Goal: Transaction & Acquisition: Subscribe to service/newsletter

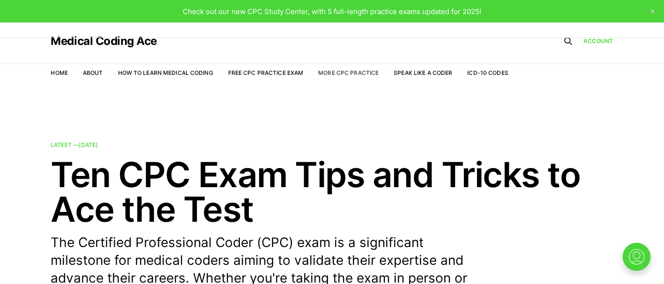
click at [363, 71] on link "More CPC Practice" at bounding box center [348, 72] width 60 height 7
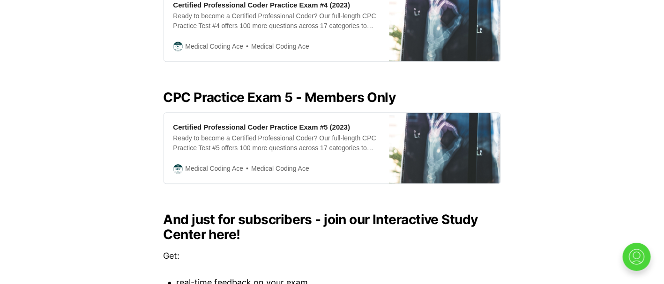
scroll to position [1054, 0]
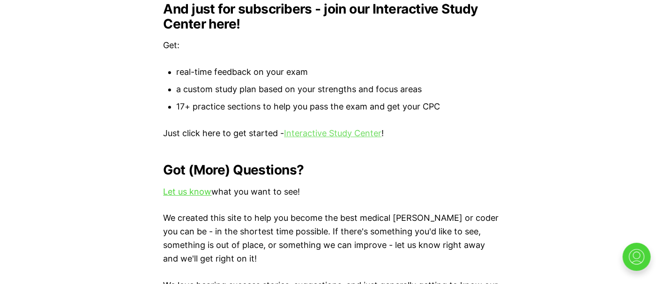
click at [328, 128] on link "Interactive Study Center" at bounding box center [332, 133] width 97 height 10
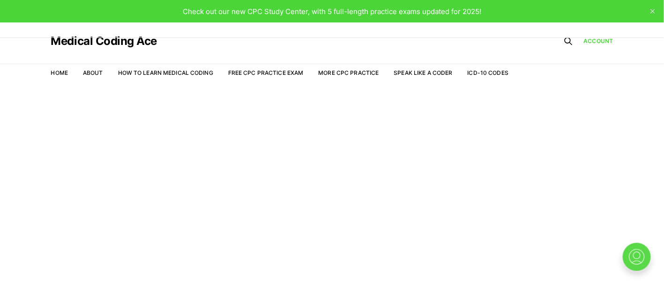
click at [635, 255] on img at bounding box center [636, 257] width 30 height 30
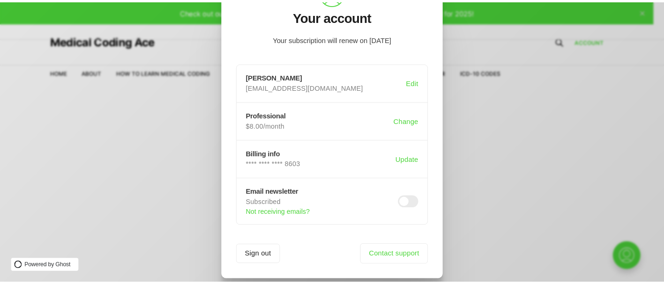
scroll to position [67, 0]
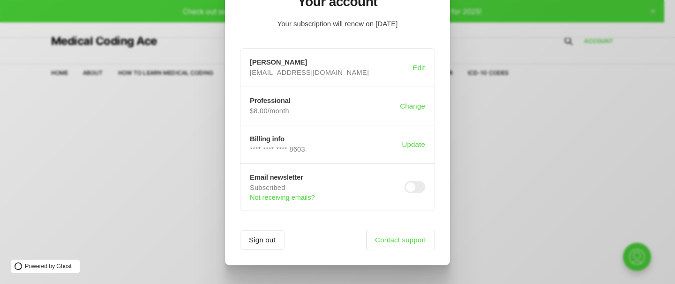
click at [382, 245] on link "Contact support" at bounding box center [400, 240] width 69 height 21
click at [510, 186] on div ".a{fill:none;stroke:currentColor;stroke-linecap:round;stroke-linejoin:round;str…" at bounding box center [344, 142] width 689 height 284
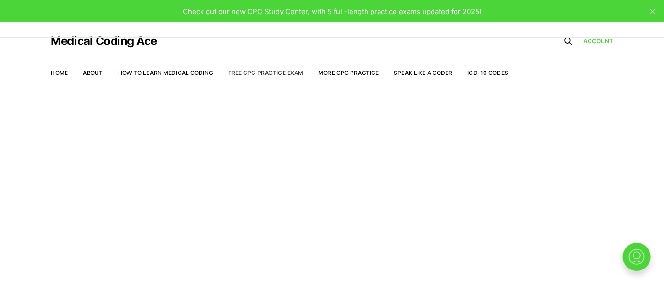
click at [265, 73] on link "Free CPC Practice Exam" at bounding box center [265, 72] width 75 height 7
click at [269, 70] on link "Free CPC Practice Exam" at bounding box center [265, 72] width 75 height 7
click at [113, 39] on link "Medical Coding Ace" at bounding box center [104, 41] width 106 height 11
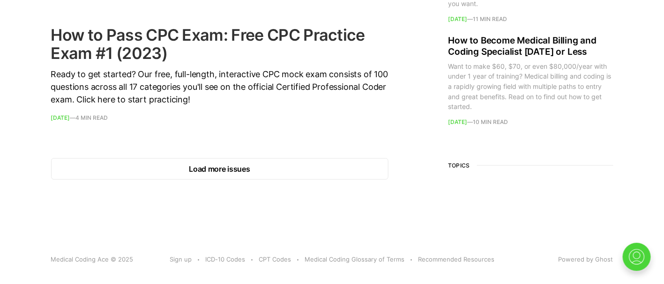
scroll to position [1461, 0]
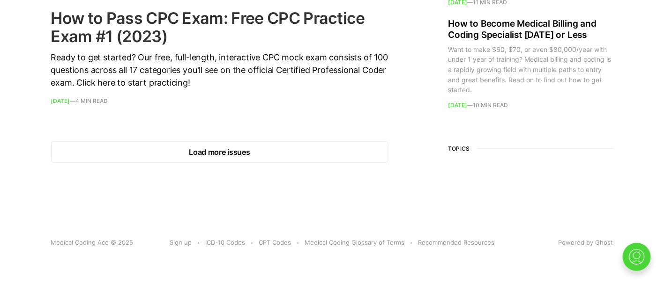
click at [80, 95] on link "How to Pass CPC Exam: Free CPC Practice Exam #1 (2023) Ready to get started? Ou…" at bounding box center [219, 56] width 337 height 95
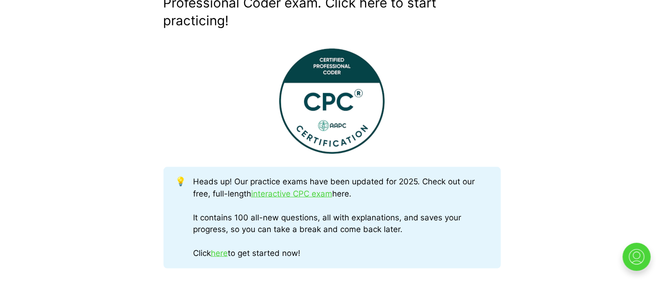
scroll to position [422, 0]
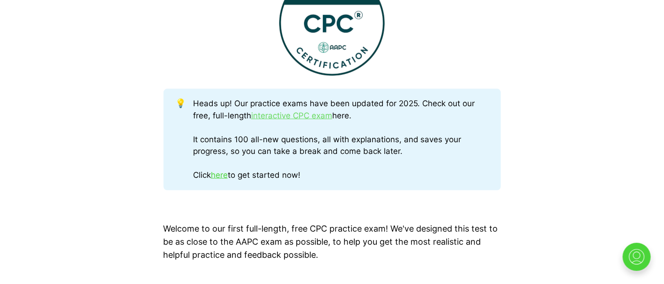
click at [292, 119] on link "interactive CPC exam" at bounding box center [291, 115] width 81 height 9
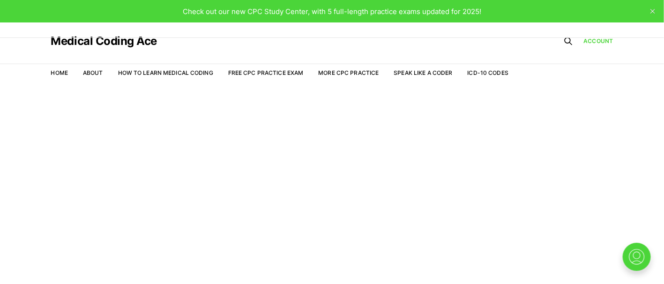
click at [649, 7] on button "close" at bounding box center [652, 11] width 15 height 15
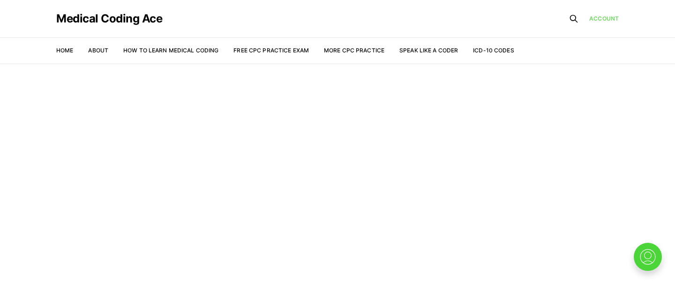
click at [602, 20] on link "Account" at bounding box center [604, 19] width 30 height 8
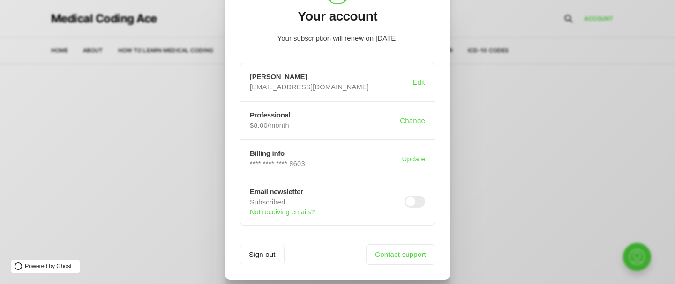
scroll to position [67, 0]
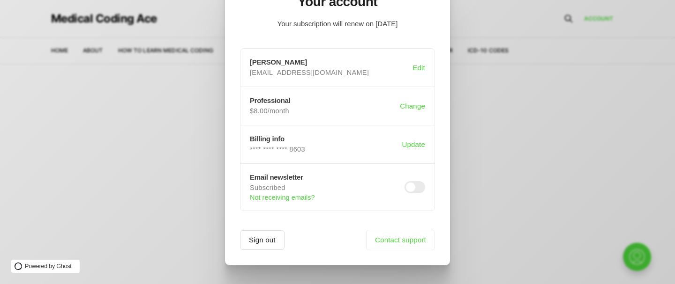
click at [269, 239] on button "Sign out" at bounding box center [262, 241] width 45 height 20
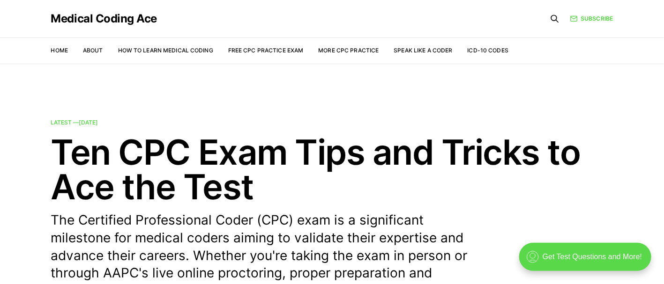
click at [604, 260] on div ".cls-1{fill:none;stroke:currentColor;stroke-linecap:round;stroke-linejoin:round…" at bounding box center [585, 257] width 132 height 28
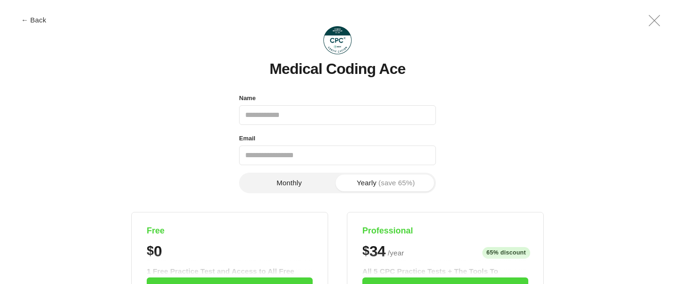
click at [287, 116] on input "Name" at bounding box center [337, 115] width 197 height 20
type input "**********"
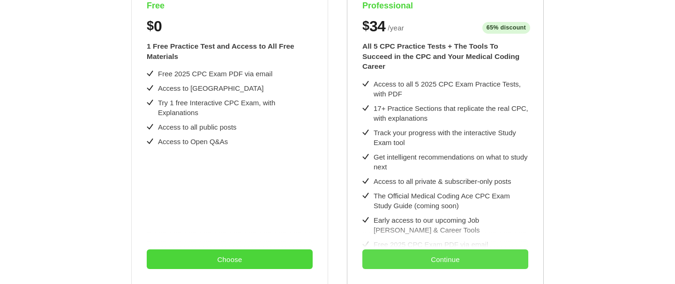
scroll to position [94, 0]
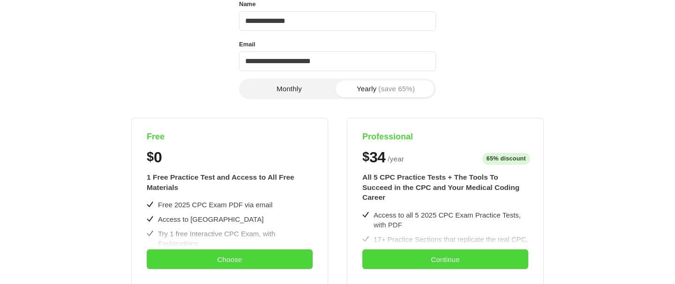
click at [368, 87] on button "Yearly (save 65%)" at bounding box center [385, 89] width 97 height 17
click at [389, 89] on span "(save 65%)" at bounding box center [396, 88] width 37 height 7
click at [301, 85] on button "Monthly" at bounding box center [289, 89] width 97 height 17
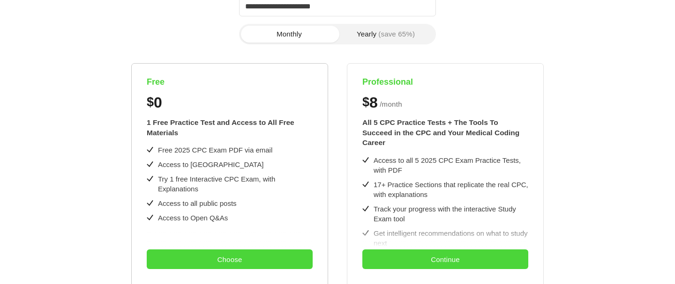
scroll to position [164, 0]
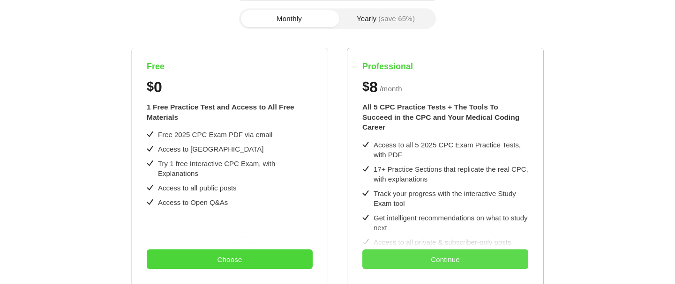
click at [409, 258] on button "Continue" at bounding box center [445, 260] width 166 height 20
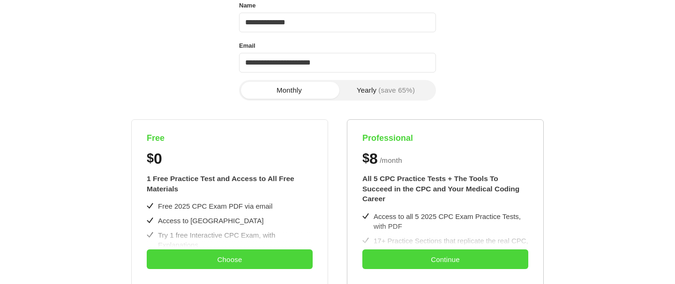
scroll to position [24, 0]
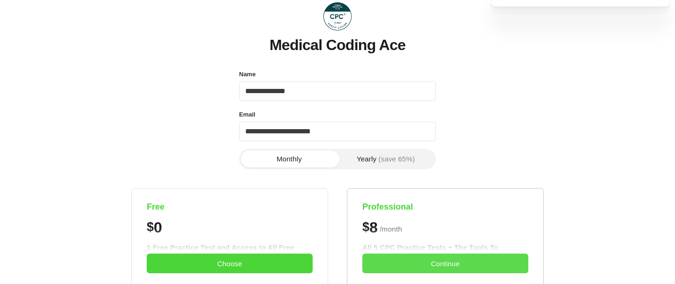
click at [498, 267] on button "Continue" at bounding box center [445, 264] width 166 height 20
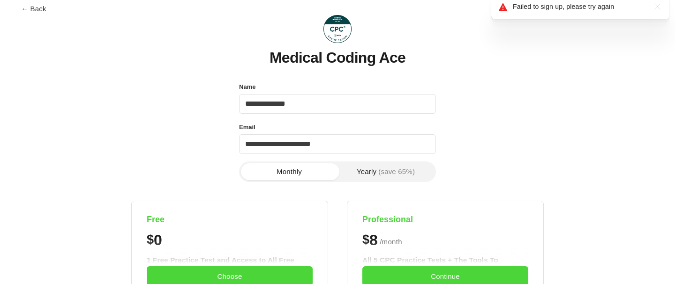
scroll to position [0, 0]
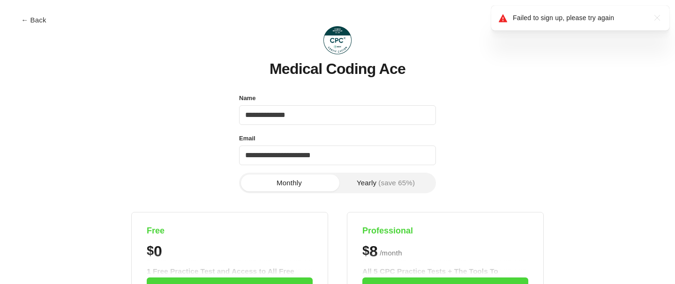
click at [343, 43] on img at bounding box center [337, 40] width 28 height 28
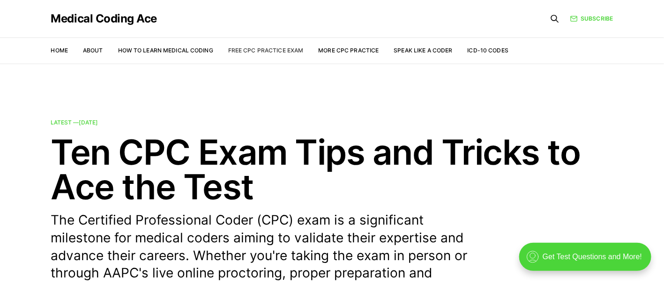
click at [276, 49] on link "Free CPC Practice Exam" at bounding box center [265, 50] width 75 height 7
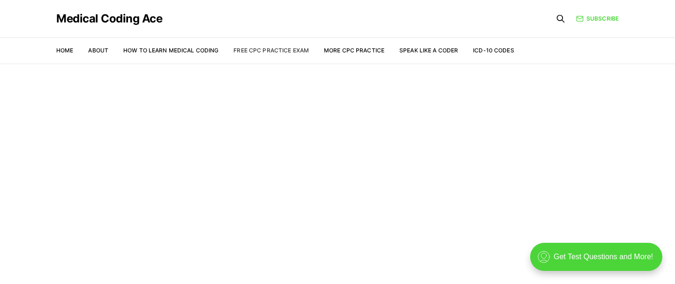
click at [254, 49] on link "Free CPC Practice Exam" at bounding box center [270, 50] width 75 height 7
click at [257, 49] on link "Free CPC Practice Exam" at bounding box center [270, 50] width 75 height 7
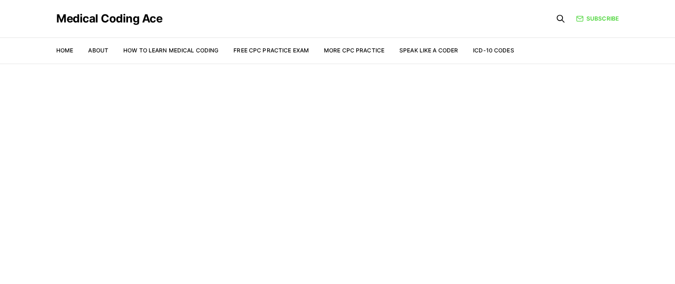
click at [257, 49] on link "Free CPC Practice Exam" at bounding box center [270, 50] width 75 height 7
click at [258, 46] on li "Free CPC Practice Exam" at bounding box center [270, 50] width 75 height 8
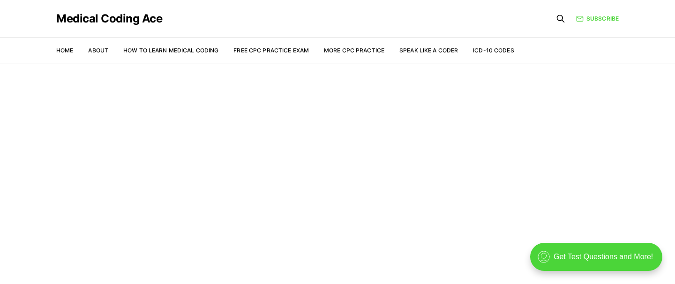
click at [259, 45] on nav "Home About How to Learn Medical Coding Free CPC Practice Exam More CPC Practice…" at bounding box center [285, 50] width 458 height 26
click at [259, 43] on nav "Home About How to Learn Medical Coding Free CPC Practice Exam More CPC Practice…" at bounding box center [285, 50] width 458 height 26
click at [260, 42] on nav "Home About How to Learn Medical Coding Free CPC Practice Exam More CPC Practice…" at bounding box center [285, 50] width 458 height 26
click at [260, 40] on nav "Home About How to Learn Medical Coding Free CPC Practice Exam More CPC Practice…" at bounding box center [285, 50] width 458 height 26
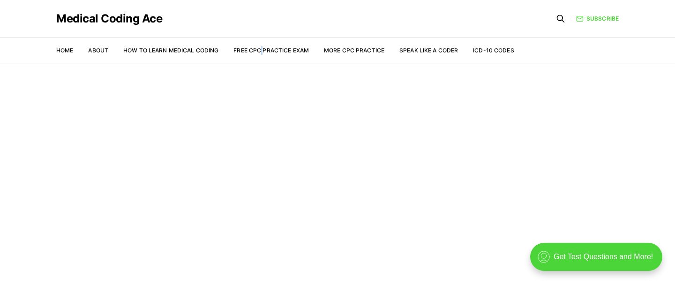
click at [260, 41] on nav "Home About How to Learn Medical Coding Free CPC Practice Exam More CPC Practice…" at bounding box center [285, 50] width 458 height 26
click at [265, 51] on link "Free CPC Practice Exam" at bounding box center [270, 50] width 75 height 7
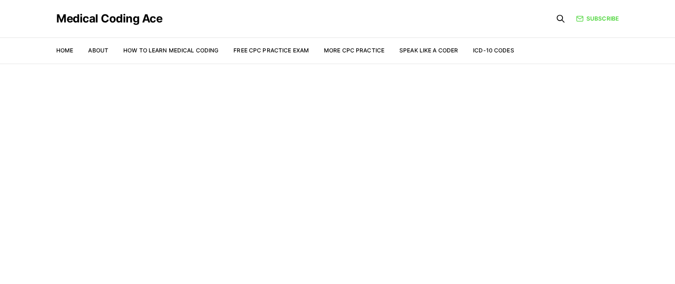
click at [266, 51] on link "Free CPC Practice Exam" at bounding box center [270, 50] width 75 height 7
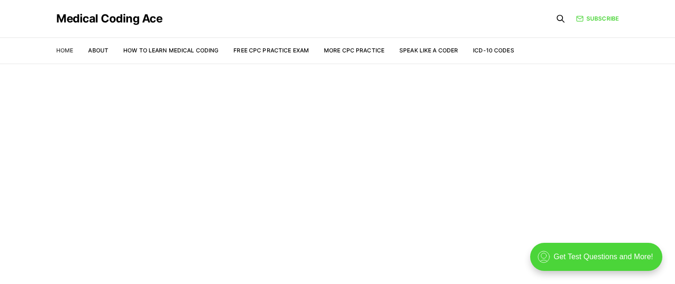
click at [70, 48] on link "Home" at bounding box center [64, 50] width 17 height 7
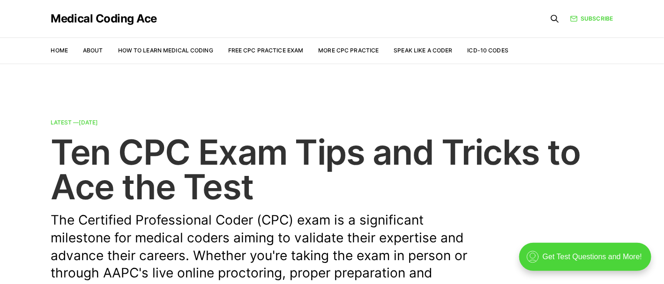
click at [89, 125] on time "Oct 16, 2024" at bounding box center [88, 122] width 19 height 7
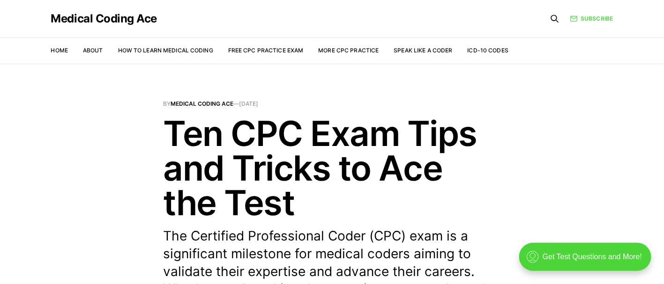
click at [100, 57] on nav "Home About How to Learn Medical Coding Free CPC Practice Exam More CPC Practice…" at bounding box center [280, 50] width 458 height 26
click at [99, 50] on link "About" at bounding box center [93, 50] width 20 height 7
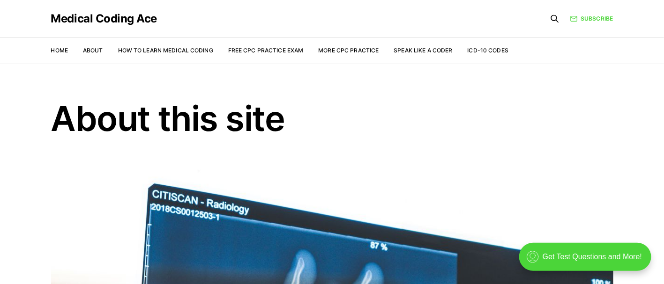
click at [246, 46] on li "Free CPC Practice Exam" at bounding box center [265, 50] width 75 height 9
click at [246, 49] on link "Free CPC Practice Exam" at bounding box center [265, 50] width 75 height 7
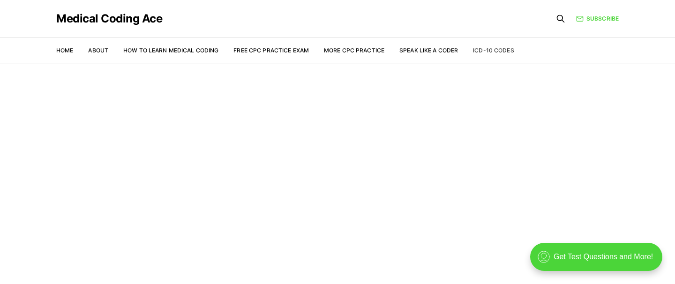
click at [479, 49] on link "ICD-10 Codes" at bounding box center [493, 50] width 41 height 7
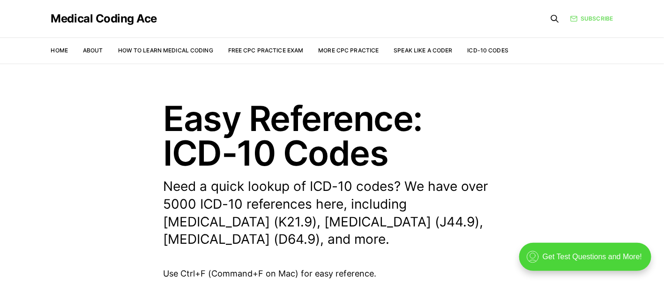
click at [589, 14] on link "Subscribe" at bounding box center [591, 18] width 43 height 9
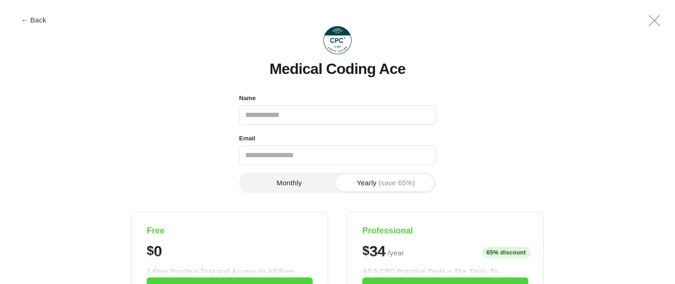
click at [357, 120] on input "Name" at bounding box center [337, 115] width 197 height 20
type input "**********"
click at [368, 185] on button "Yearly (save 65%)" at bounding box center [385, 183] width 97 height 17
click at [302, 188] on button "Monthly" at bounding box center [289, 183] width 97 height 17
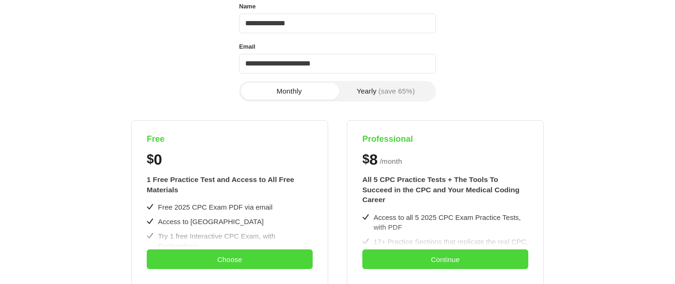
scroll to position [141, 0]
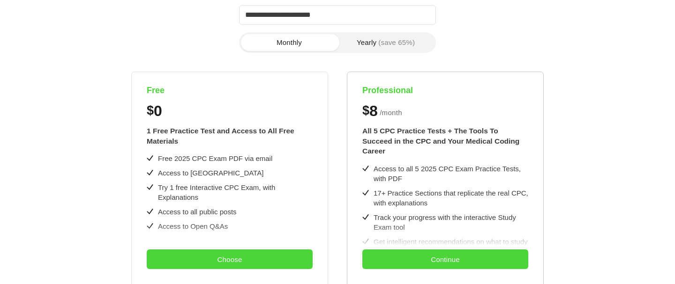
click at [443, 246] on div "Continue" at bounding box center [445, 257] width 166 height 53
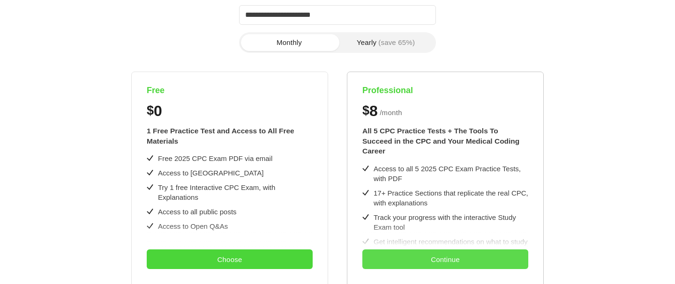
click at [441, 256] on button "Continue" at bounding box center [445, 260] width 166 height 20
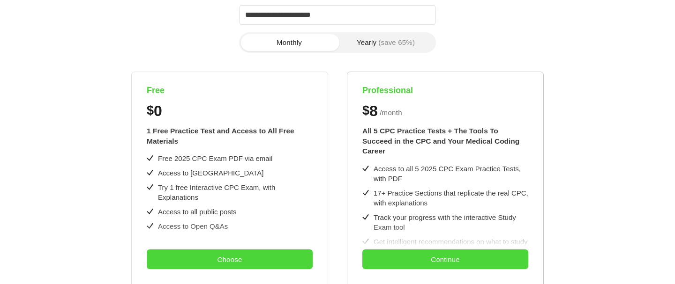
scroll to position [0, 0]
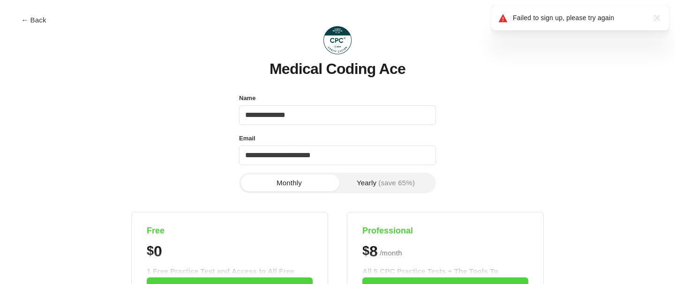
click at [662, 17] on icon ".a{fill:none;stroke:currentColor;stroke-linecap:round;stroke-linejoin:round;str…" at bounding box center [656, 17] width 15 height 15
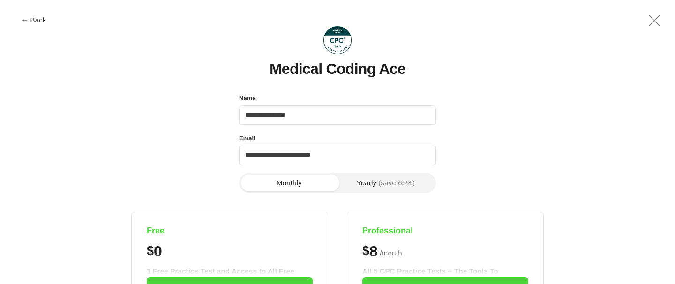
click at [334, 38] on img at bounding box center [337, 40] width 28 height 28
click at [335, 63] on h1 "Medical Coding Ace" at bounding box center [337, 69] width 136 height 16
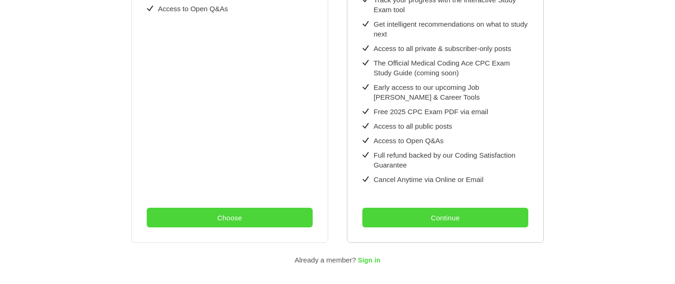
scroll to position [375, 0]
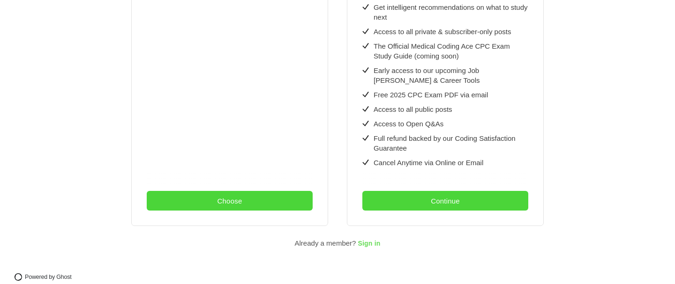
click at [368, 240] on span "Sign in" at bounding box center [369, 243] width 22 height 7
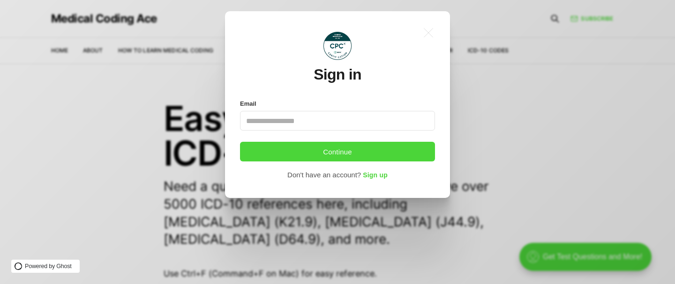
click at [325, 119] on input "Email" at bounding box center [337, 121] width 195 height 20
type input "**********"
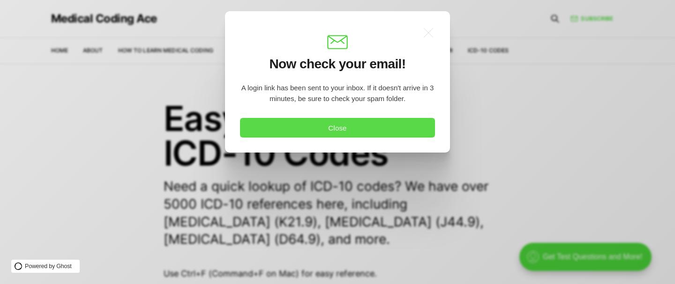
click at [361, 127] on button "Close" at bounding box center [337, 128] width 195 height 20
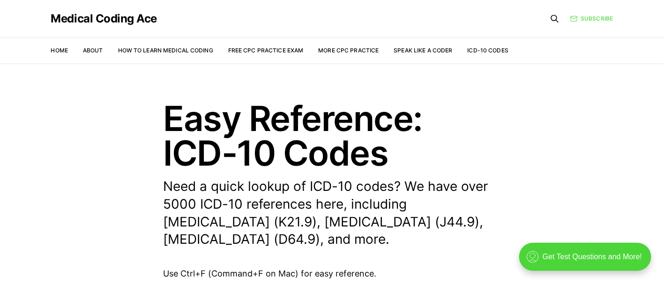
click at [575, 15] on icon at bounding box center [573, 18] width 7 height 7
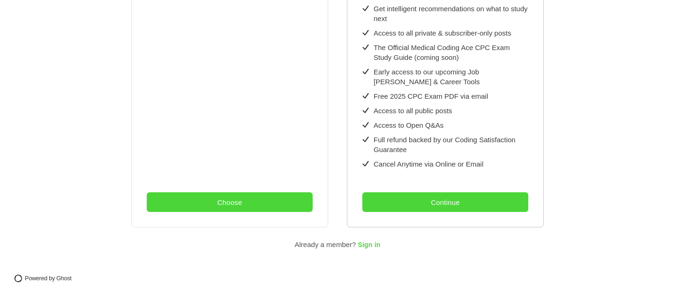
scroll to position [375, 0]
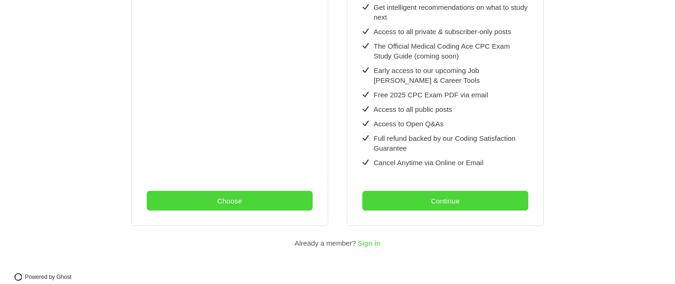
click at [369, 240] on span "Sign in" at bounding box center [369, 243] width 22 height 7
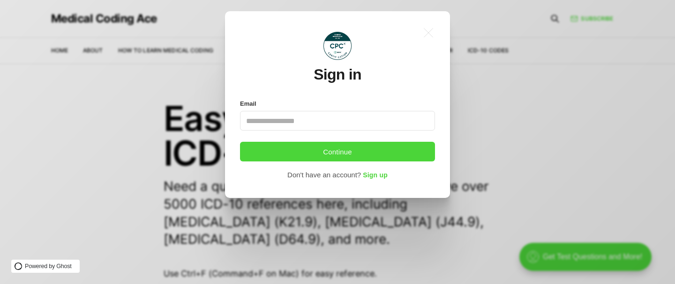
scroll to position [0, 0]
click at [283, 124] on input "Email" at bounding box center [337, 121] width 195 height 20
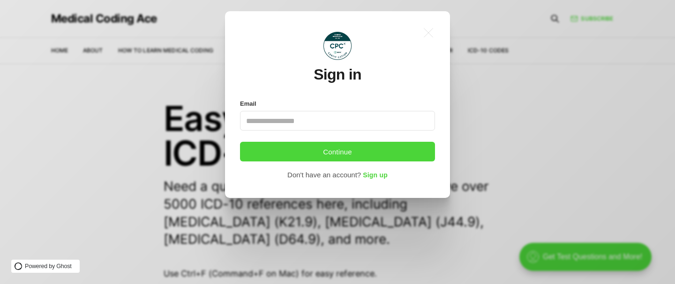
click at [283, 124] on input "Email" at bounding box center [337, 121] width 195 height 20
click at [286, 121] on input "**********" at bounding box center [337, 121] width 195 height 20
type input "**********"
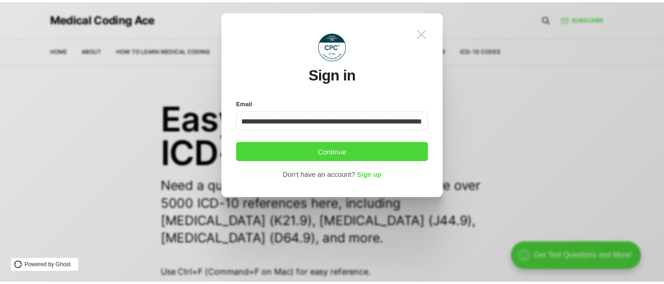
scroll to position [0, 0]
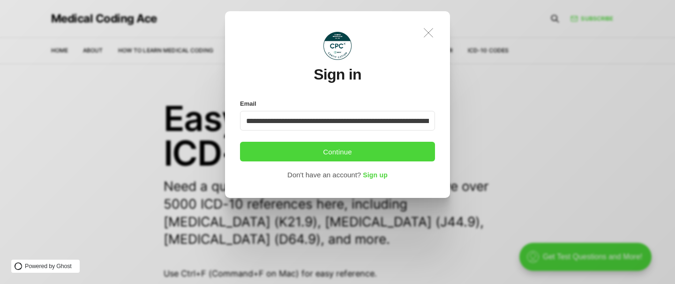
click at [427, 31] on icon ".a{fill:none;stroke:currentColor;stroke-linecap:round;stroke-linejoin:round;str…" at bounding box center [428, 32] width 21 height 21
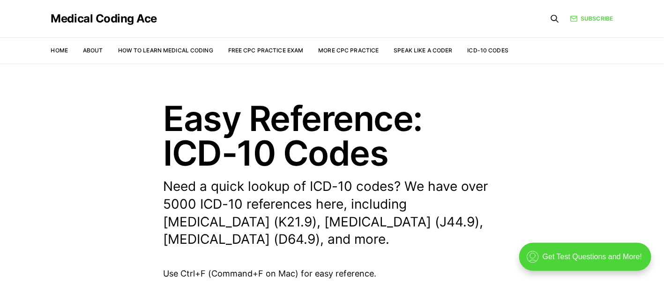
click at [69, 48] on ul "Home About How to Learn Medical Coding Free CPC Practice Exam More CPC Practice…" at bounding box center [280, 50] width 458 height 9
click at [552, 20] on icon at bounding box center [554, 18] width 9 height 9
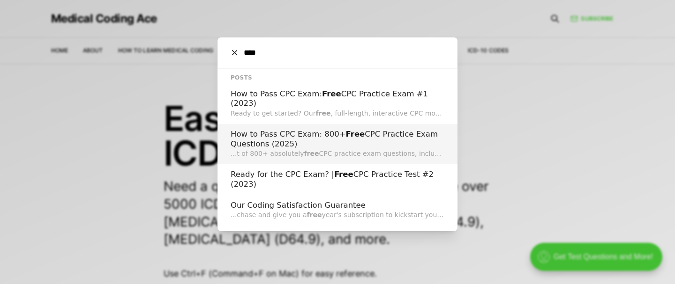
type input "****"
click at [371, 130] on h2 "How to Pass CPC Exam: 800+ Free CPC Practice Exam Questions (2025)" at bounding box center [338, 139] width 214 height 19
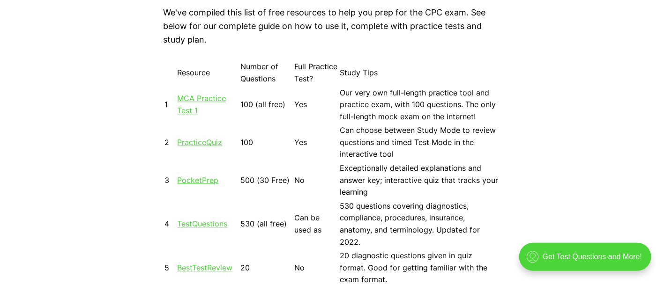
scroll to position [843, 0]
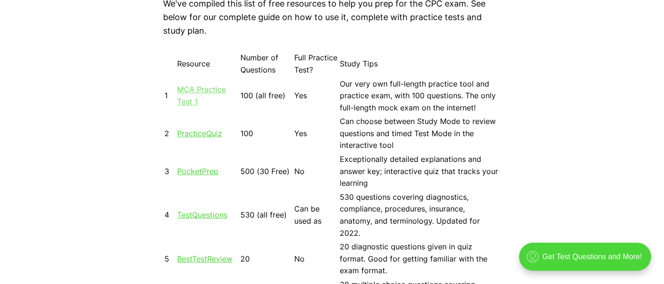
click at [201, 90] on link "MCA Practice Test 1" at bounding box center [202, 96] width 49 height 22
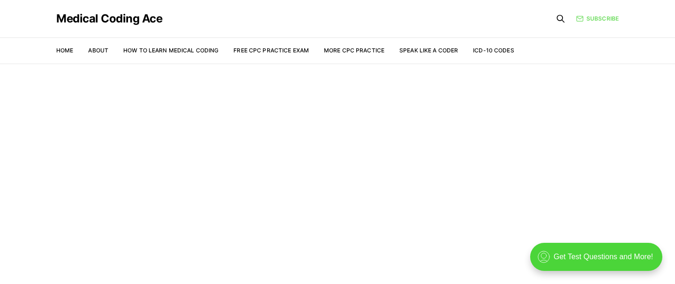
click at [609, 16] on link "Subscribe" at bounding box center [597, 19] width 43 height 8
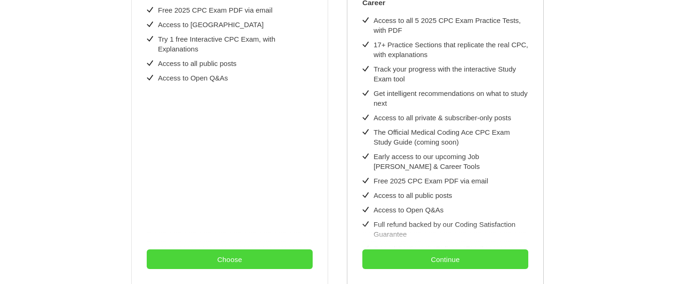
scroll to position [375, 0]
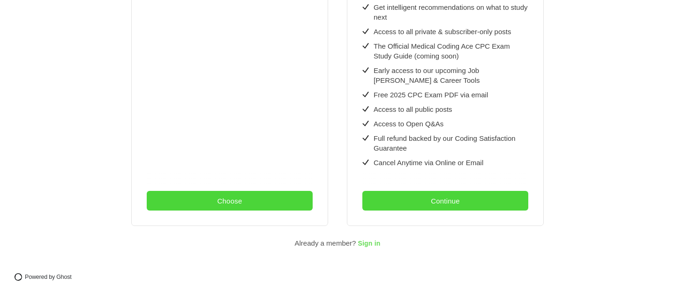
click at [361, 240] on span "Sign in" at bounding box center [369, 243] width 22 height 7
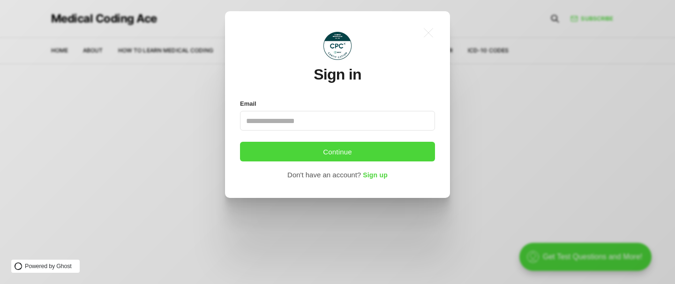
drag, startPoint x: 276, startPoint y: 115, endPoint x: 236, endPoint y: 71, distance: 58.7
click at [236, 71] on div ".a{fill:none;stroke:currentColor;stroke-linecap:round;stroke-linejoin:round;str…" at bounding box center [337, 104] width 225 height 186
click at [255, 114] on input "Email" at bounding box center [337, 121] width 195 height 20
type input "**********"
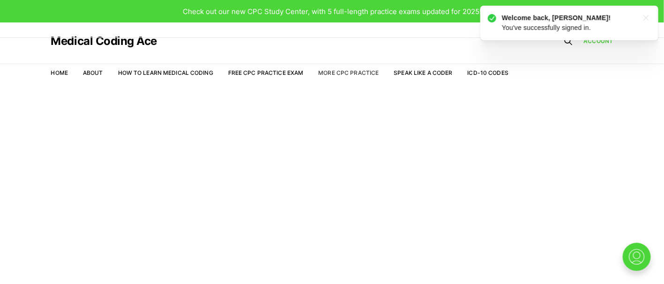
click at [332, 73] on link "More CPC Practice" at bounding box center [348, 72] width 60 height 7
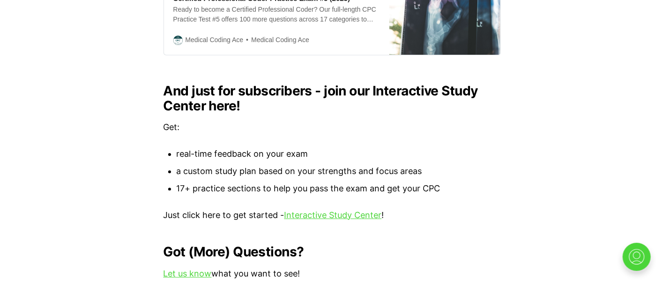
scroll to position [984, 0]
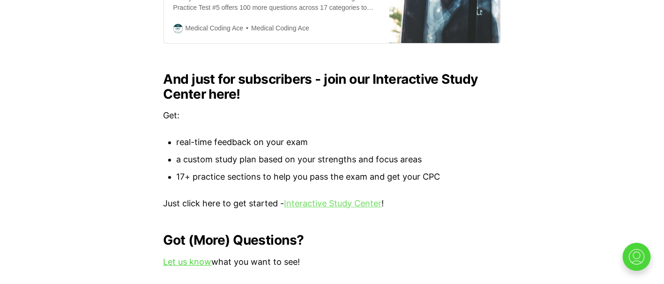
click at [335, 199] on link "Interactive Study Center" at bounding box center [332, 204] width 97 height 10
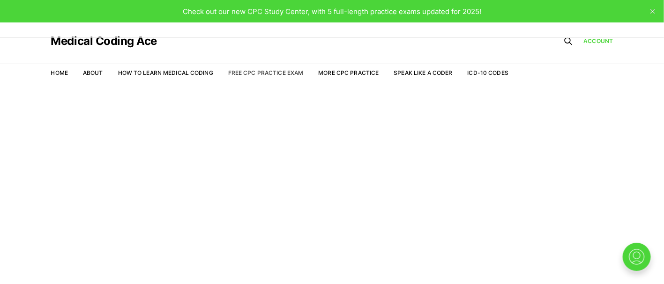
click at [267, 71] on link "Free CPC Practice Exam" at bounding box center [265, 72] width 75 height 7
click at [349, 75] on link "More CPC Practice" at bounding box center [348, 72] width 60 height 7
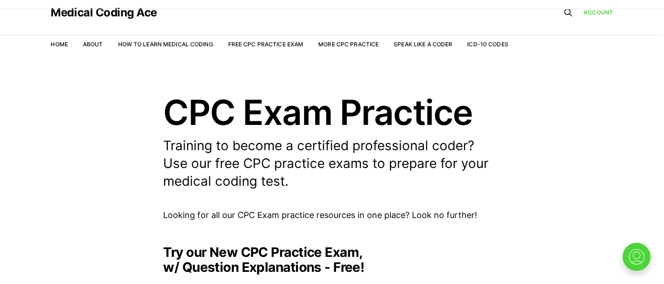
scroll to position [211, 0]
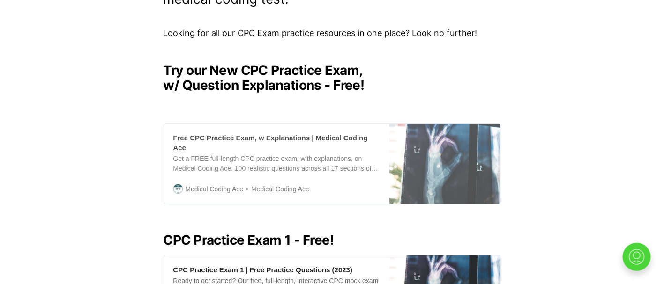
click at [298, 154] on div "Get a FREE full-length CPC practice exam, with explanations, on Medical Coding …" at bounding box center [276, 164] width 207 height 20
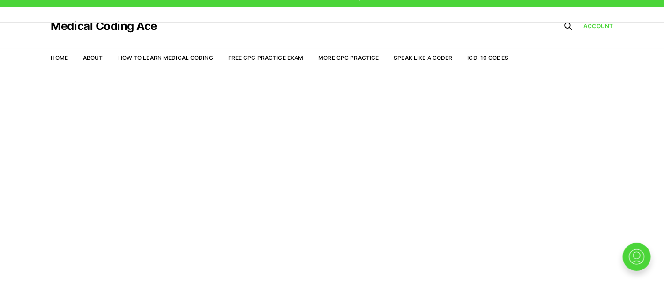
scroll to position [22, 0]
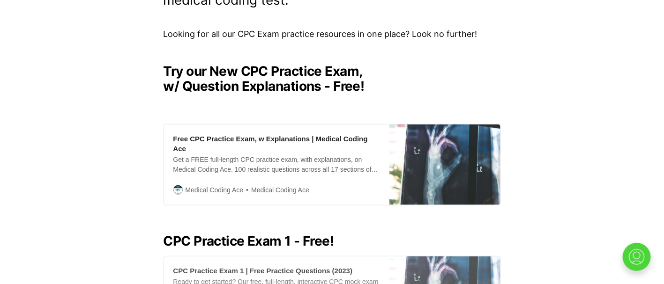
scroll to position [421, 0]
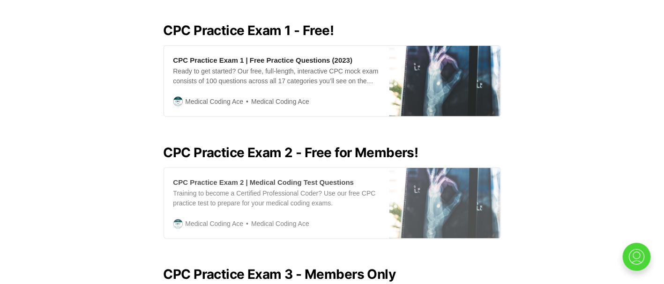
click at [269, 219] on span "Medical Coding Ace" at bounding box center [276, 224] width 66 height 11
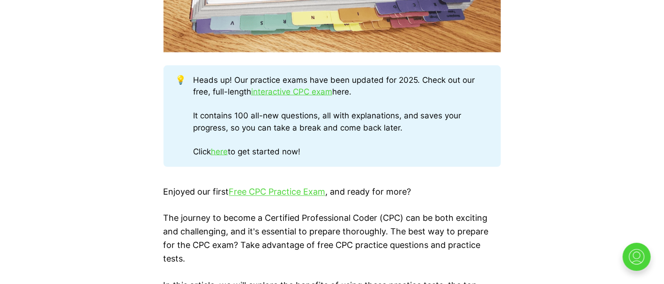
scroll to position [492, 0]
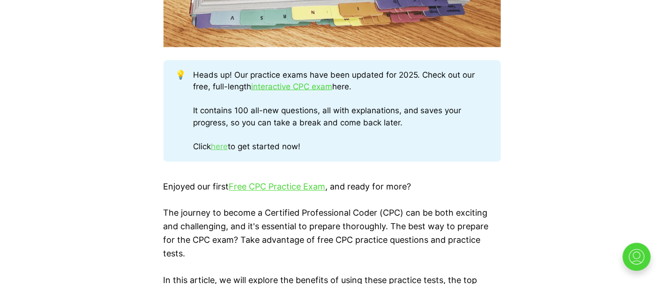
click at [224, 149] on link "here" at bounding box center [219, 146] width 17 height 9
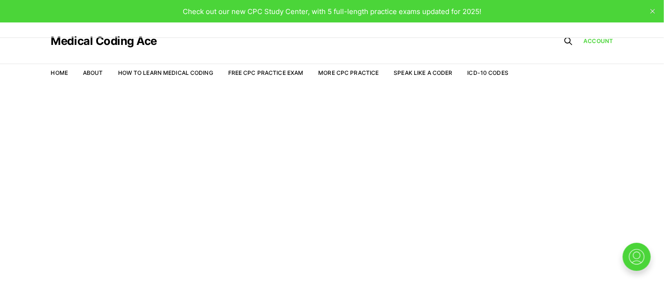
click at [653, 10] on icon "close" at bounding box center [652, 11] width 5 height 5
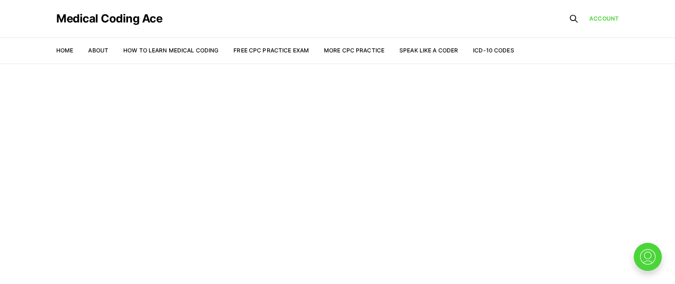
click at [487, 54] on li "ICD-10 Codes" at bounding box center [493, 50] width 41 height 8
click at [488, 49] on link "ICD-10 Codes" at bounding box center [493, 50] width 41 height 7
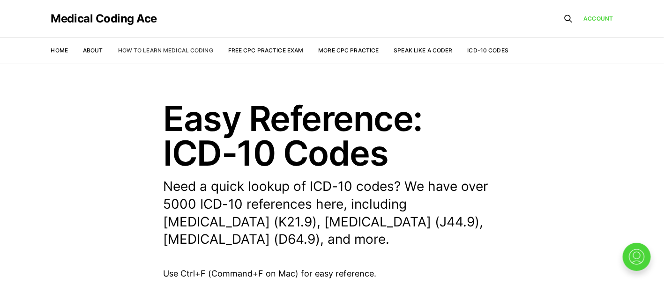
click at [179, 52] on link "How to Learn Medical Coding" at bounding box center [165, 50] width 95 height 7
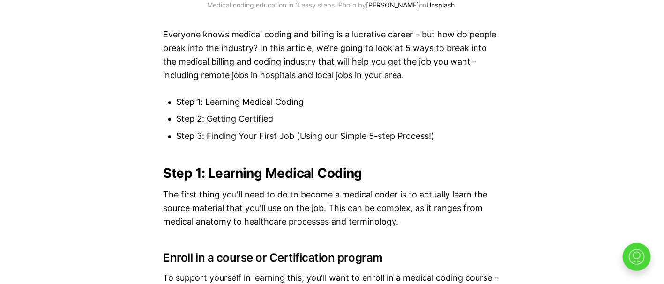
scroll to position [984, 0]
